Goal: Task Accomplishment & Management: Manage account settings

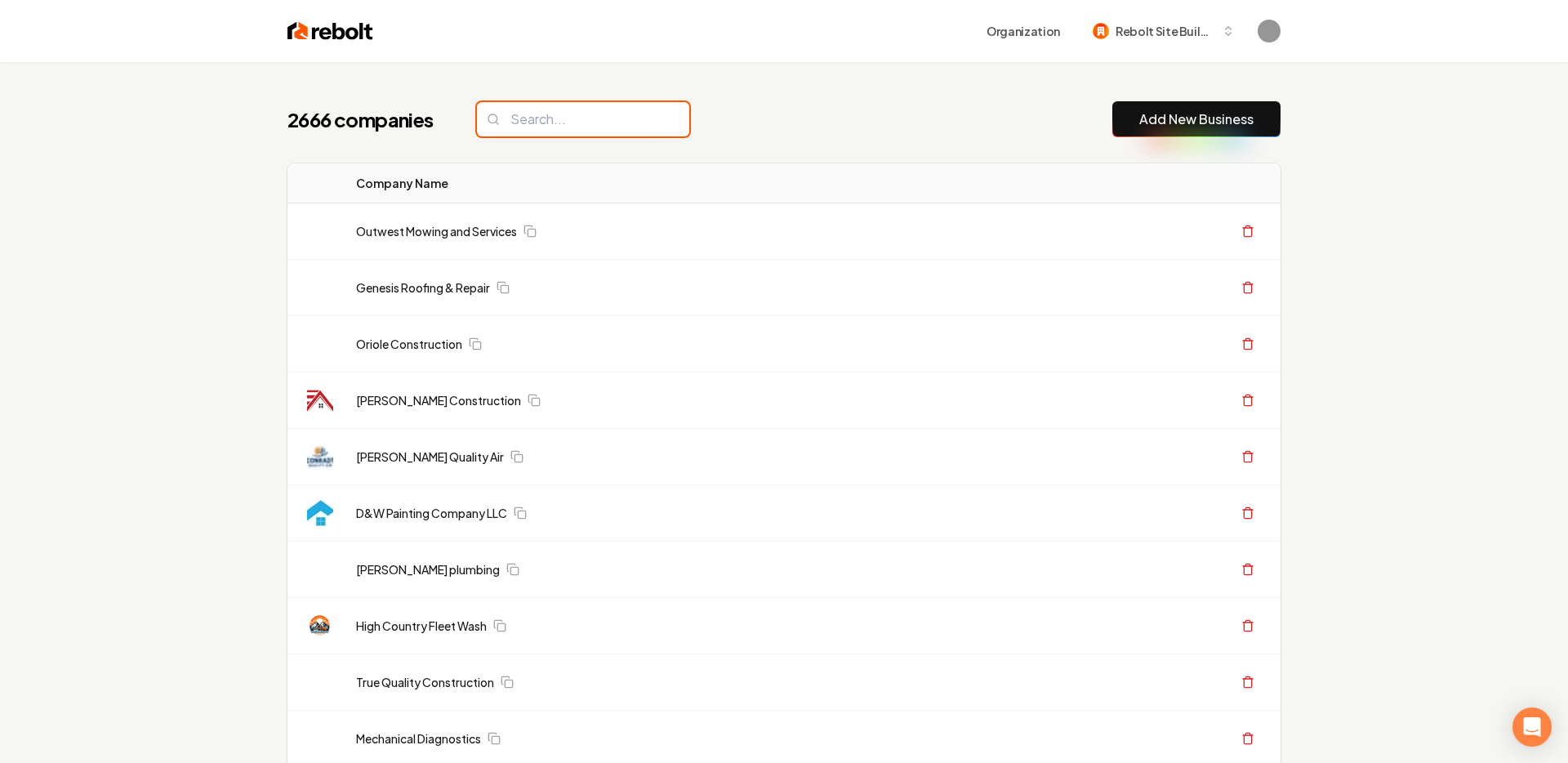
click at [558, 111] on input "search" at bounding box center [583, 119] width 212 height 34
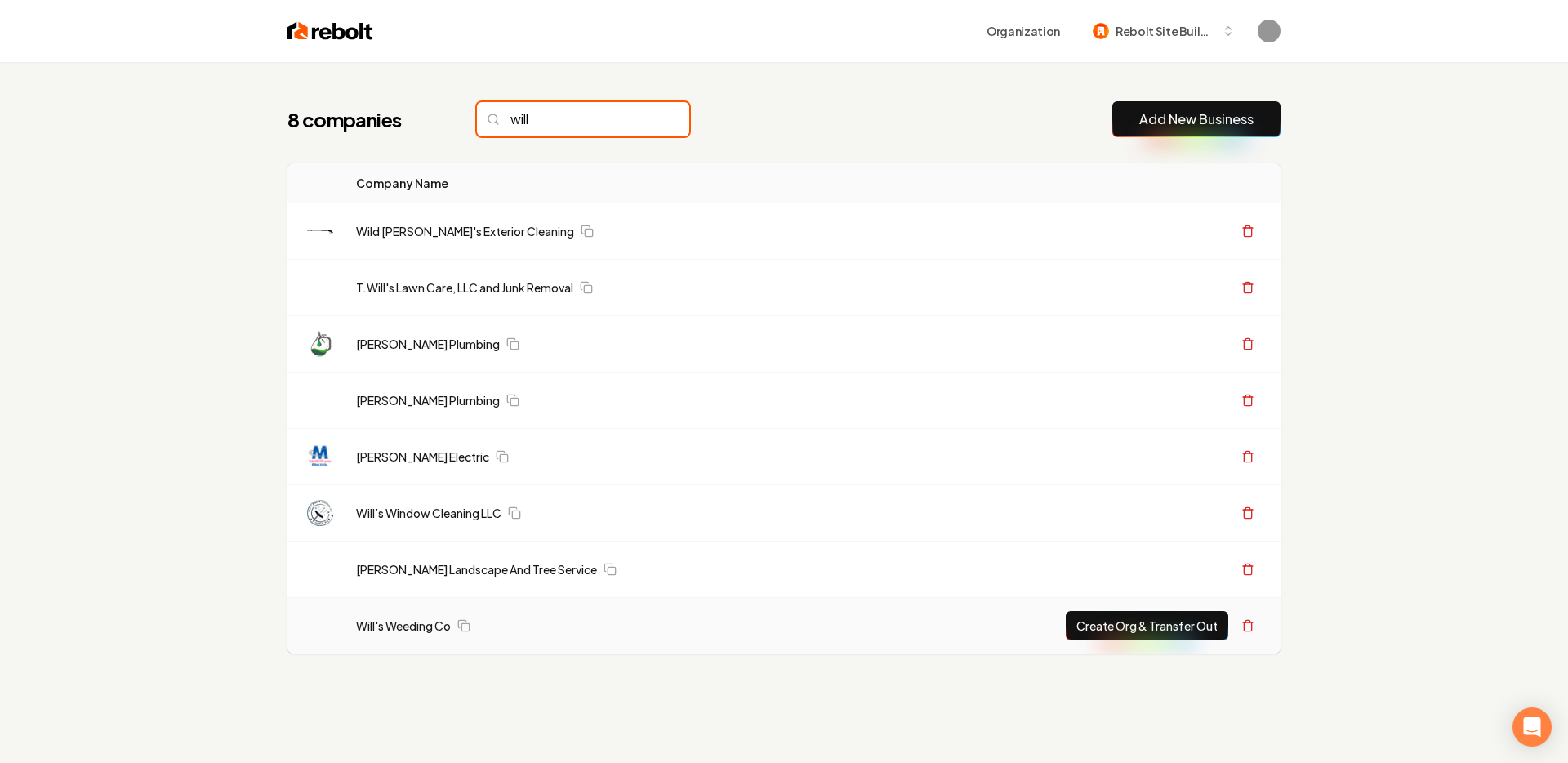
type input "will"
click at [382, 634] on td "Will's Weeding Co" at bounding box center [605, 626] width 523 height 56
click at [383, 626] on link "Will's Weeding Co" at bounding box center [403, 626] width 94 height 17
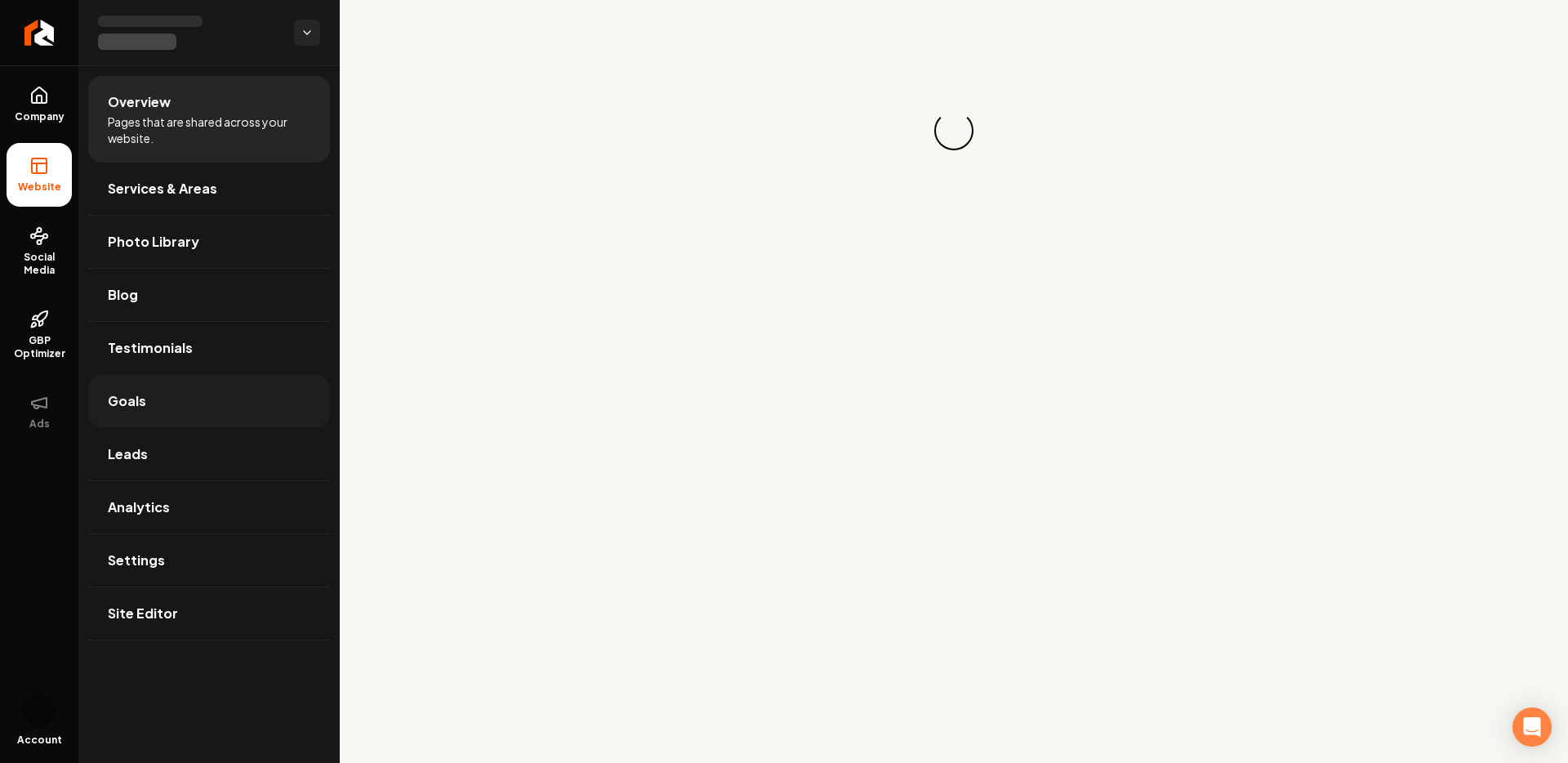
click at [102, 406] on link "Goals" at bounding box center [209, 401] width 241 height 53
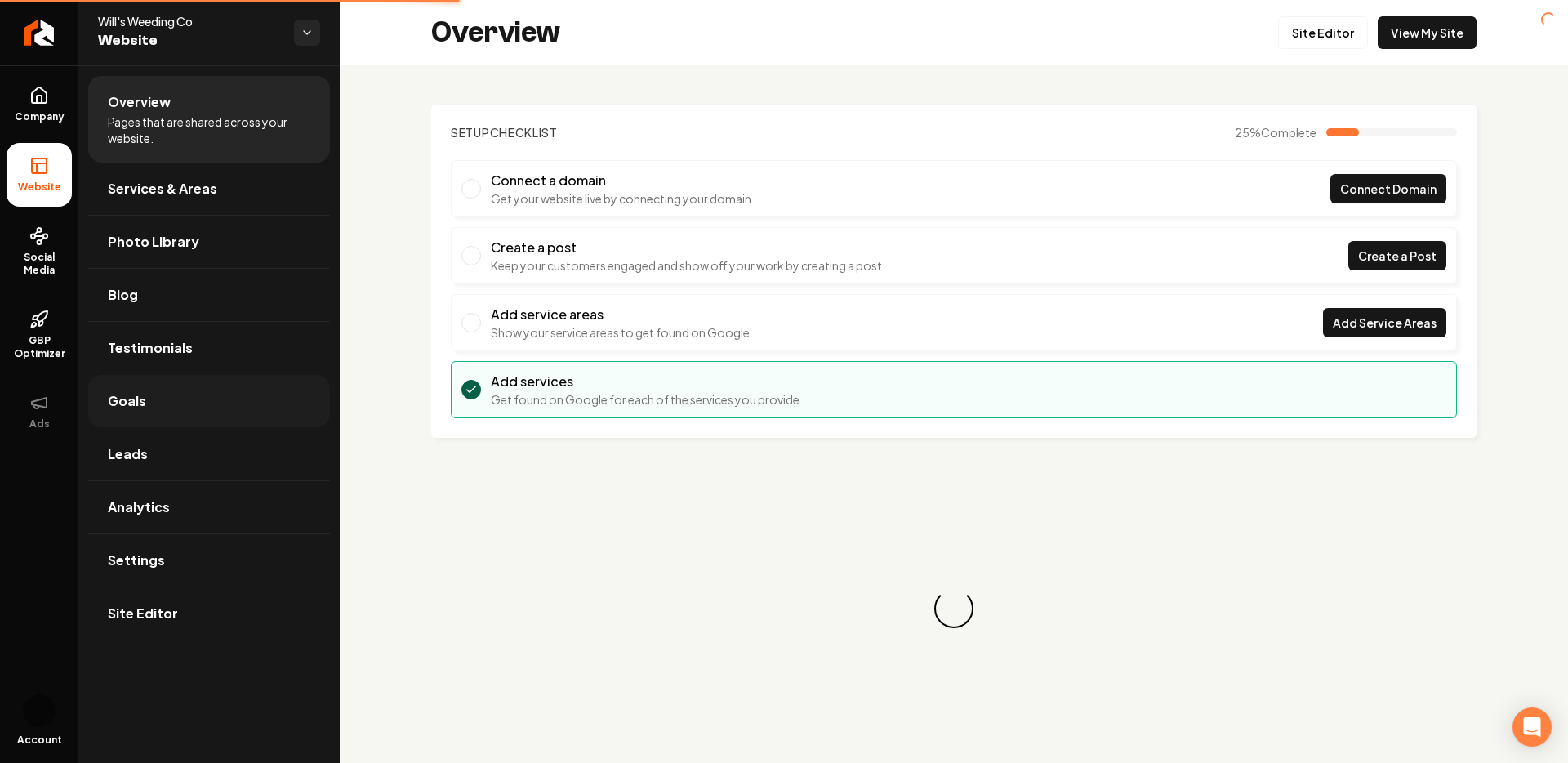
click at [260, 400] on link "Goals" at bounding box center [209, 401] width 241 height 53
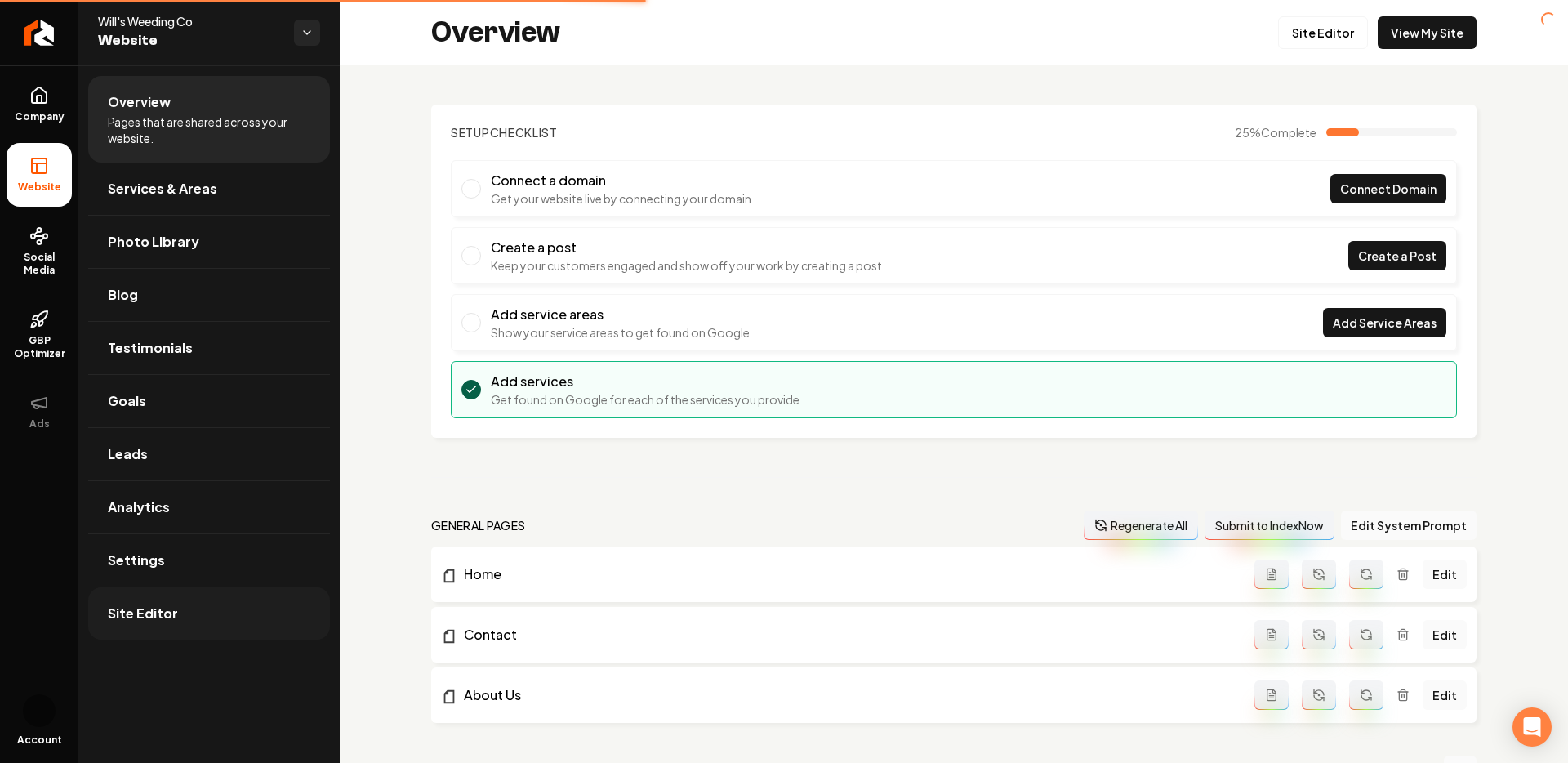
click at [143, 625] on link "Site Editor" at bounding box center [209, 613] width 241 height 53
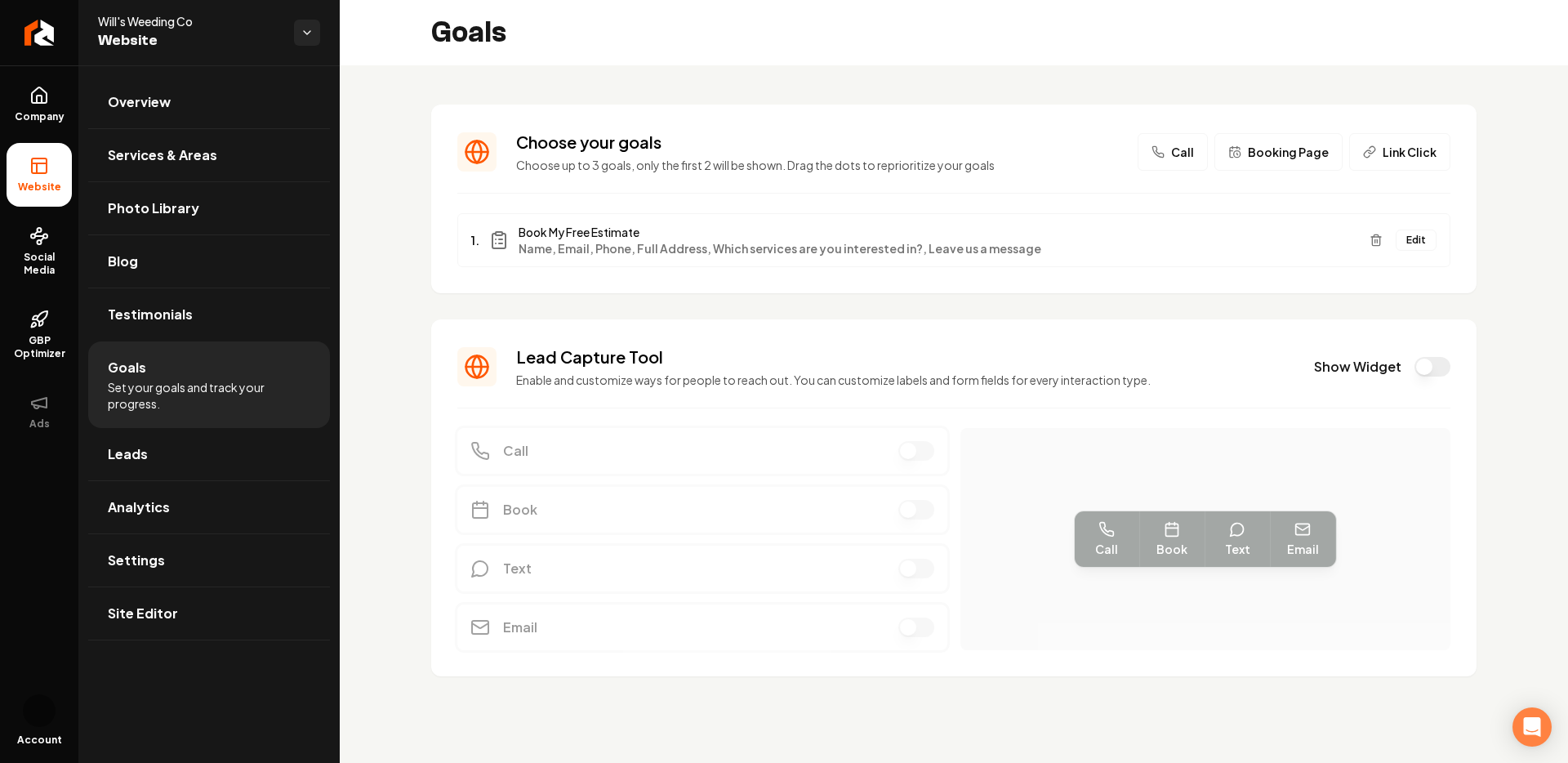
click at [1180, 157] on span "Call" at bounding box center [1182, 152] width 23 height 17
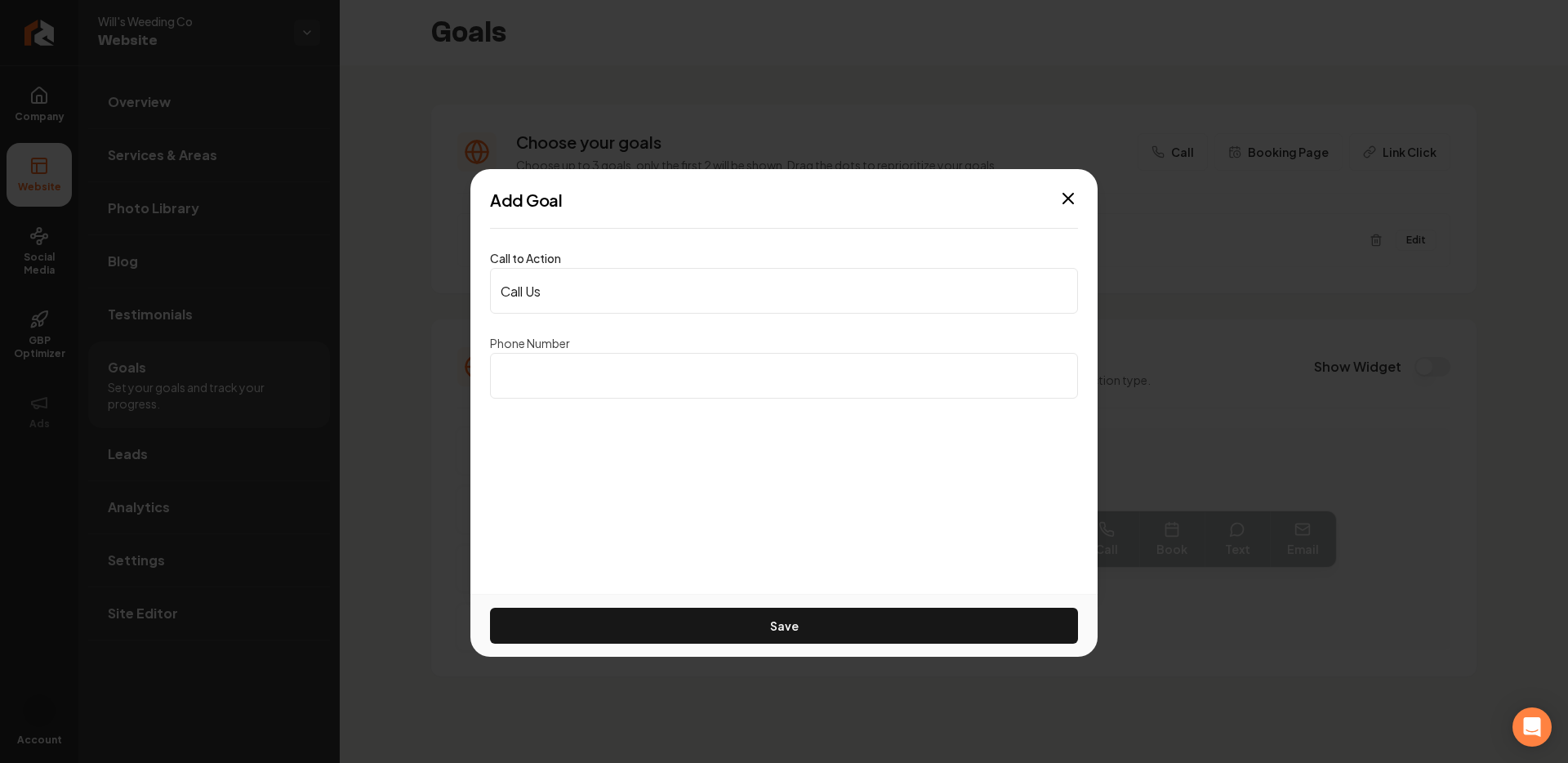
type input "(818) 442-7555"
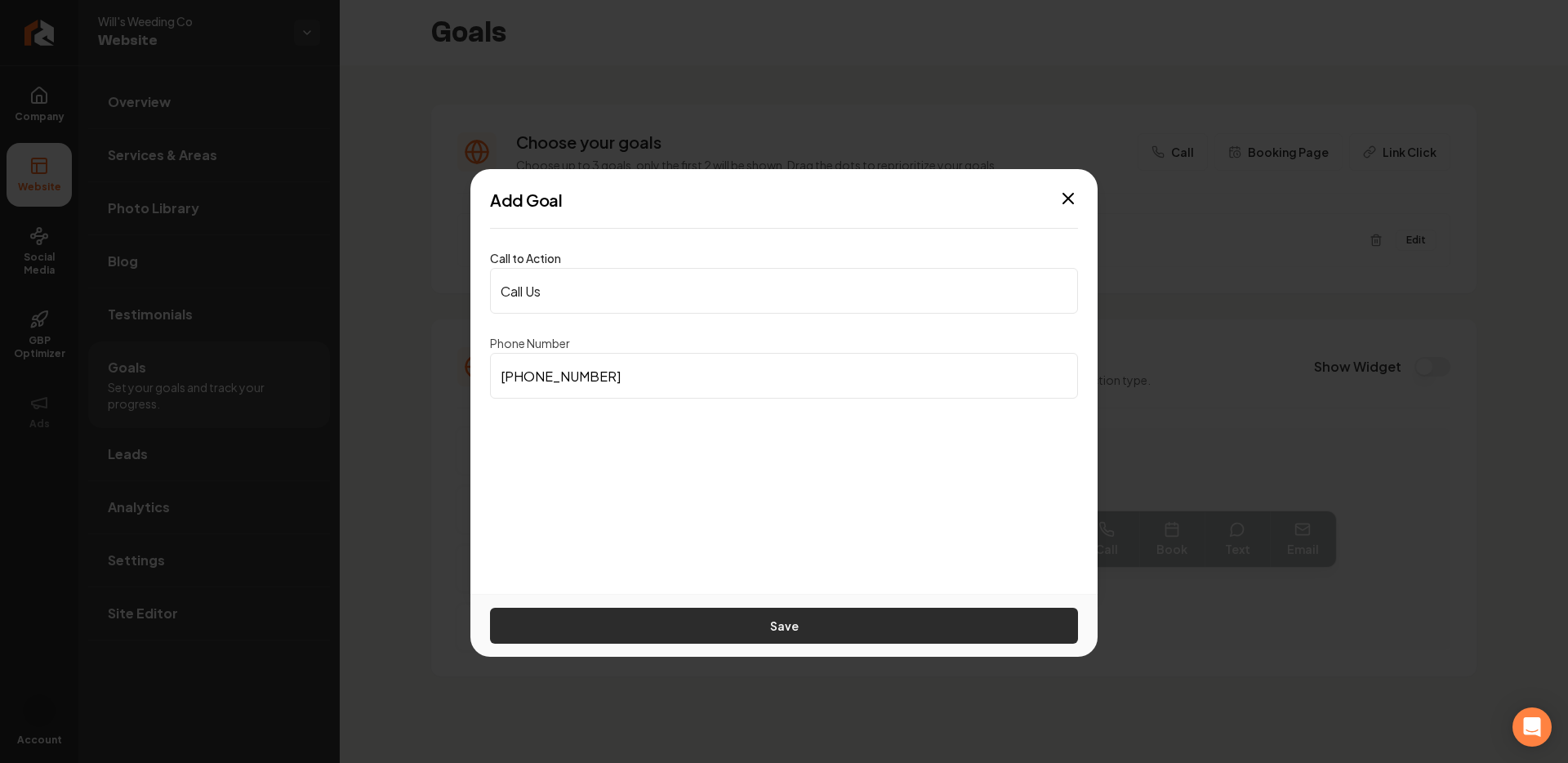
click at [718, 623] on button "Save" at bounding box center [784, 625] width 588 height 36
